Goal: Check status: Check status

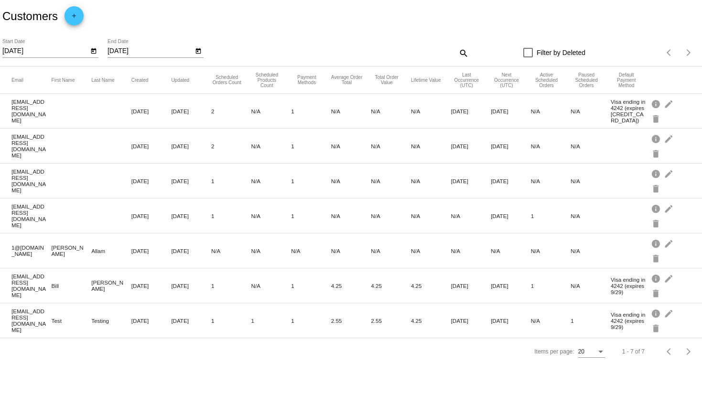
click at [95, 51] on icon "Open calendar" at bounding box center [93, 50] width 7 height 11
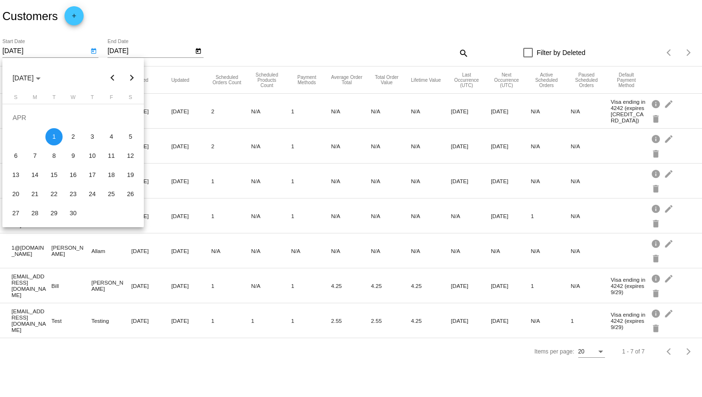
click at [113, 75] on button "Previous month" at bounding box center [112, 77] width 19 height 19
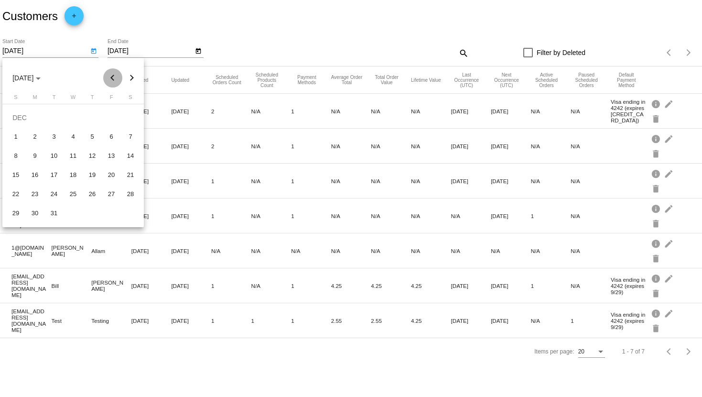
click at [113, 75] on button "Previous month" at bounding box center [112, 77] width 19 height 19
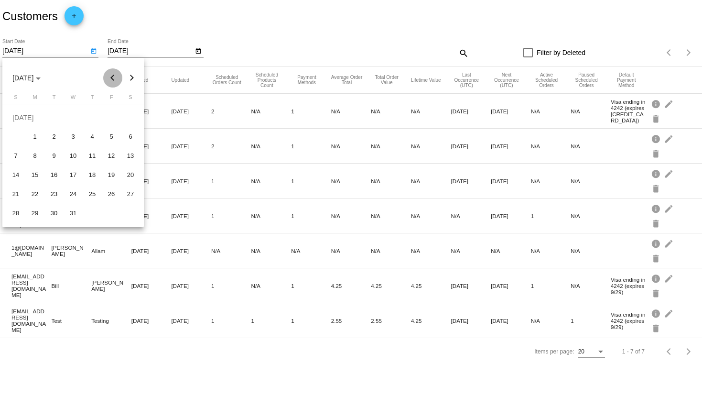
click at [113, 75] on button "Previous month" at bounding box center [112, 77] width 19 height 19
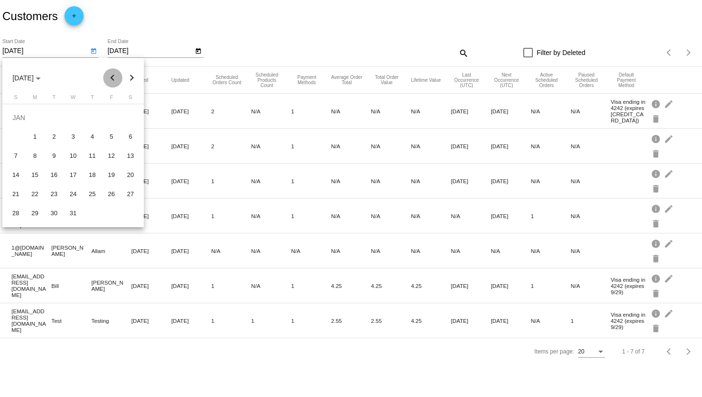
click at [113, 75] on button "Previous month" at bounding box center [112, 77] width 19 height 19
click at [75, 118] on div "1" at bounding box center [73, 117] width 17 height 17
type input "[DATE]"
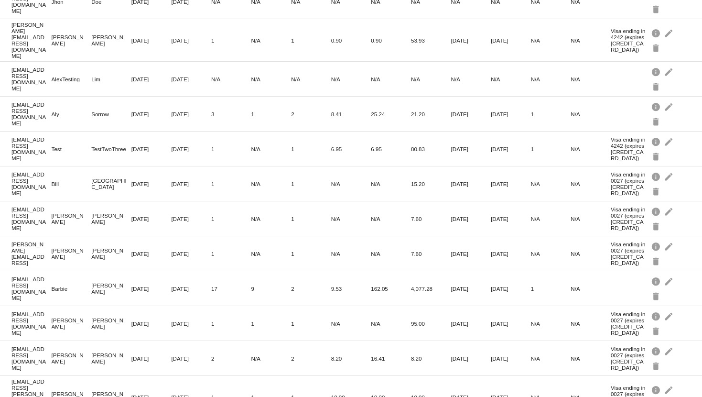
scroll to position [212, 0]
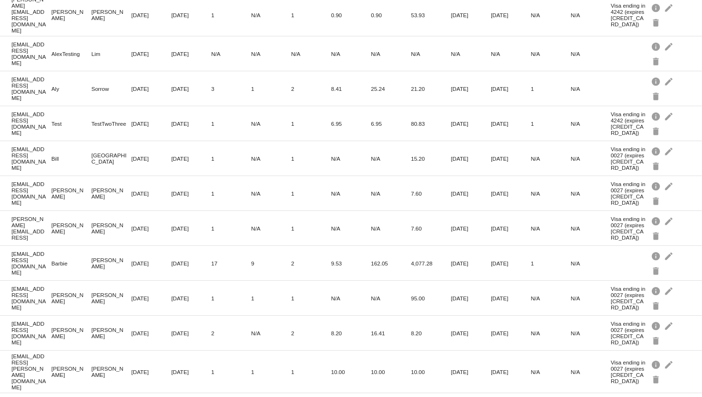
drag, startPoint x: 30, startPoint y: 215, endPoint x: 10, endPoint y: 206, distance: 22.2
click at [10, 211] on mat-row "[PERSON_NAME][EMAIL_ADDRESS] [PERSON_NAME] [PERSON_NAME] [DATE] [DATE] 1 N/A 1 …" at bounding box center [351, 228] width 702 height 35
copy mat-cell "[PERSON_NAME][EMAIL_ADDRESS]"
